Goal: Download file/media

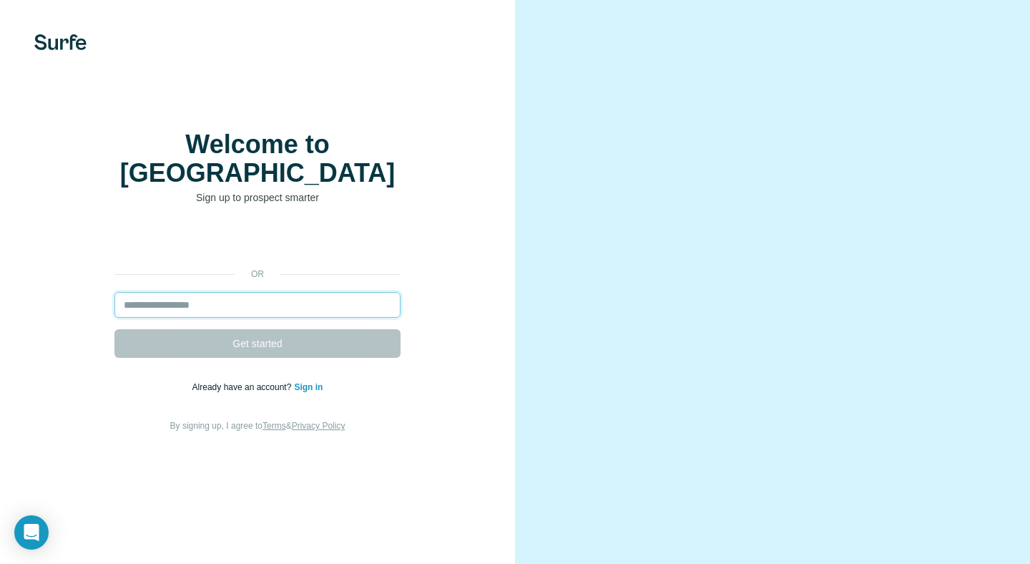
click at [177, 292] on input "email" at bounding box center [257, 305] width 286 height 26
click at [173, 293] on input "email" at bounding box center [257, 305] width 286 height 26
click at [202, 295] on input "email" at bounding box center [257, 305] width 286 height 26
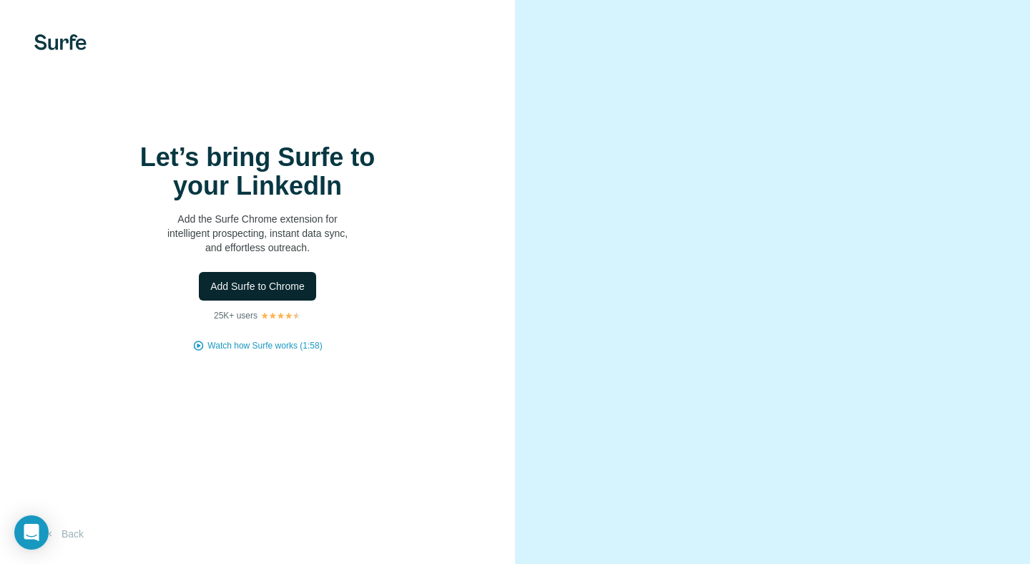
click at [235, 288] on span "Add Surfe to Chrome" at bounding box center [257, 286] width 94 height 14
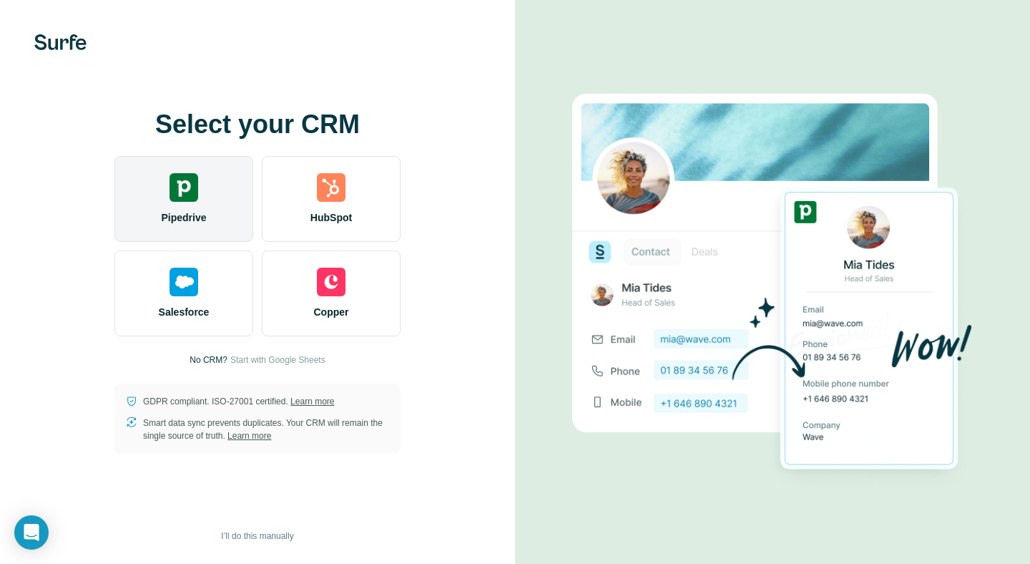
click at [175, 196] on img at bounding box center [184, 187] width 29 height 29
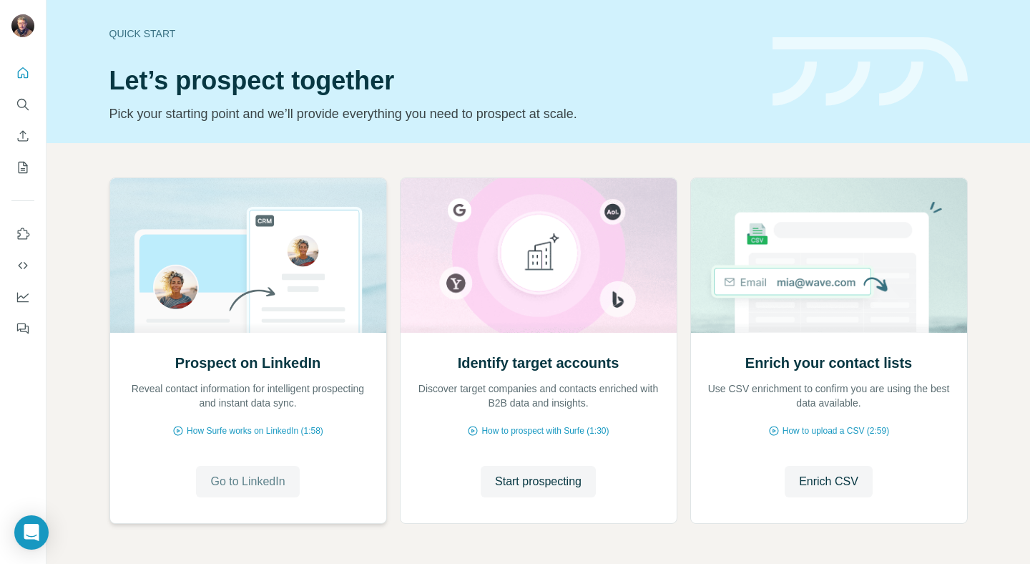
click at [235, 477] on span "Go to LinkedIn" at bounding box center [247, 481] width 74 height 17
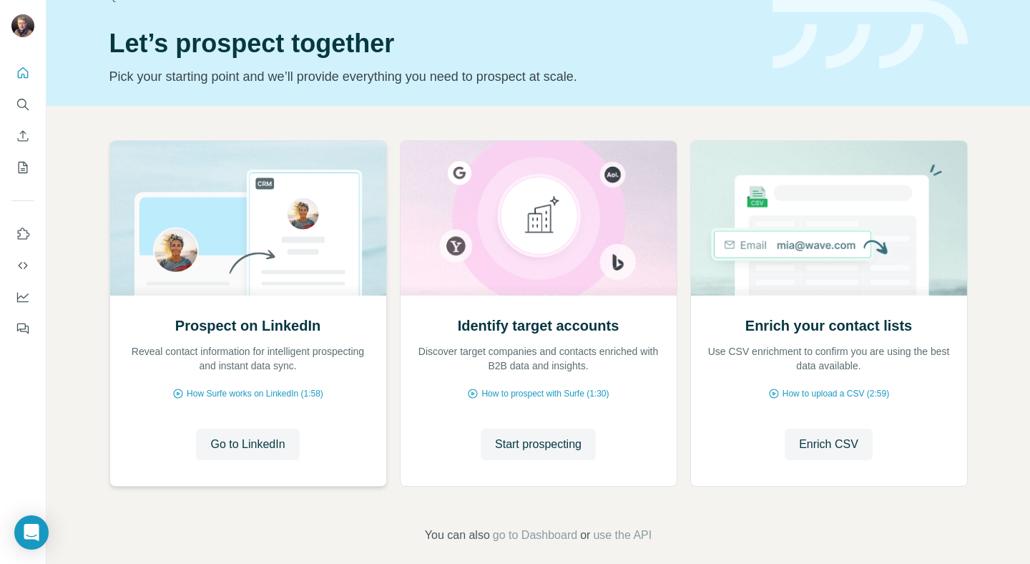
scroll to position [52, 0]
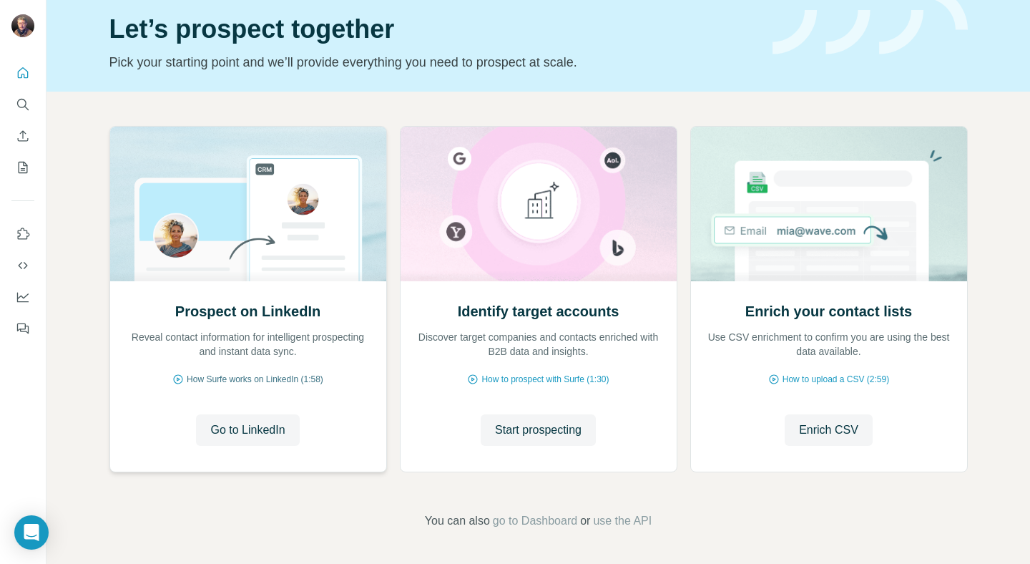
click at [220, 378] on span "How Surfe works on LinkedIn (1:58)" at bounding box center [255, 379] width 137 height 13
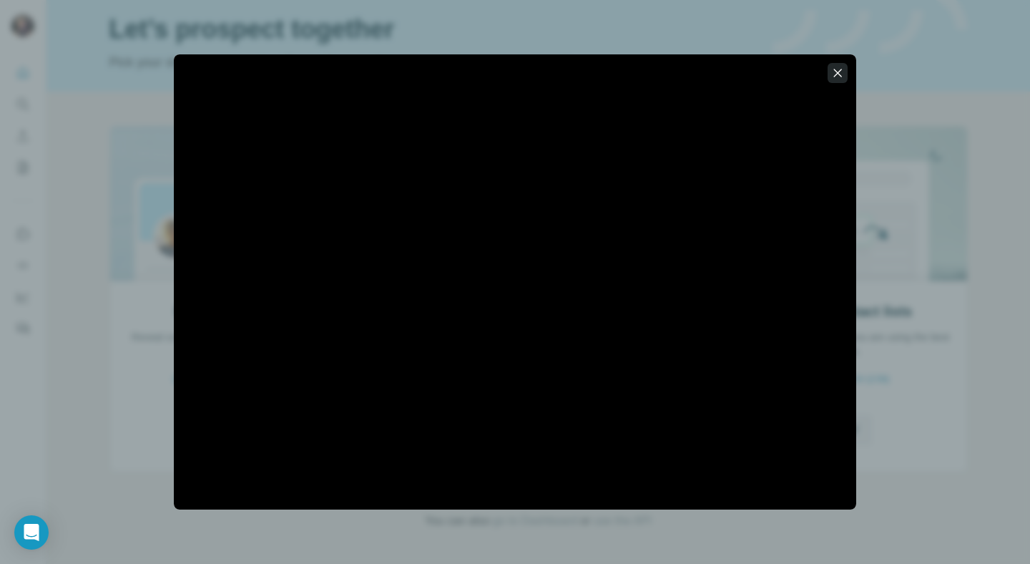
click at [837, 72] on icon "button" at bounding box center [838, 73] width 14 height 14
